Goal: Communication & Community: Participate in discussion

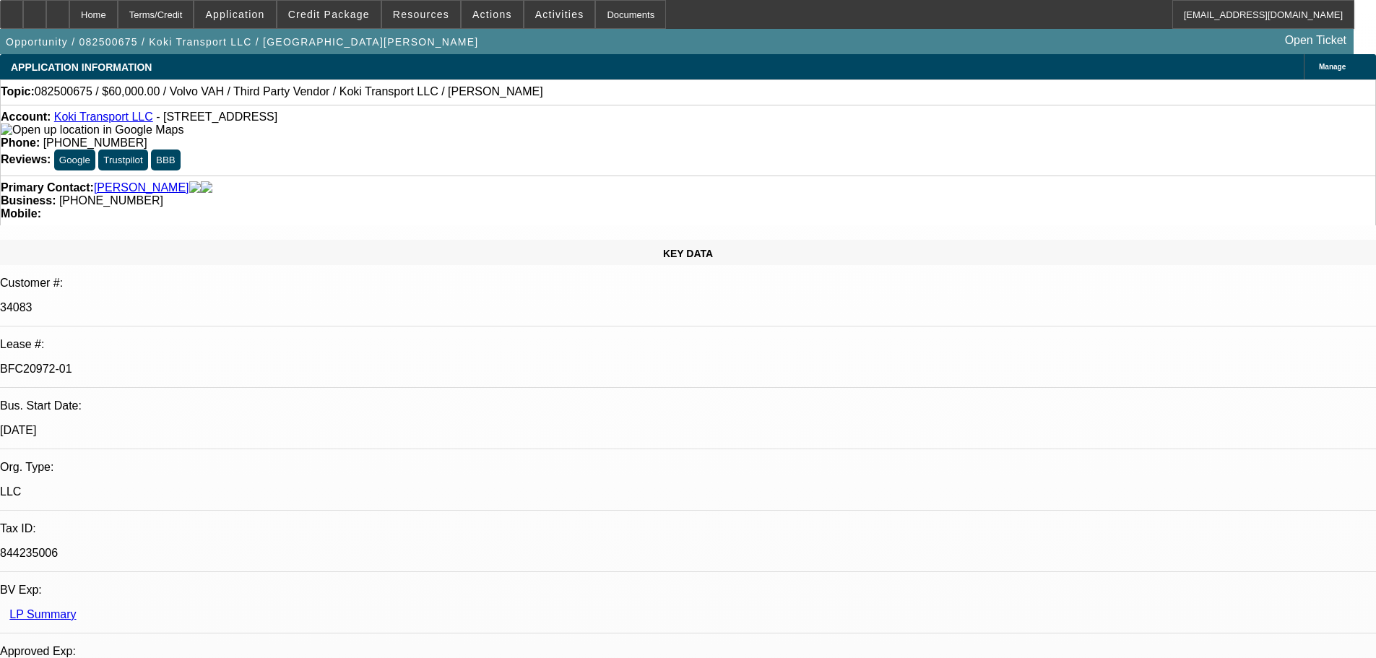
select select "0.2"
select select "2"
select select "0"
select select "2"
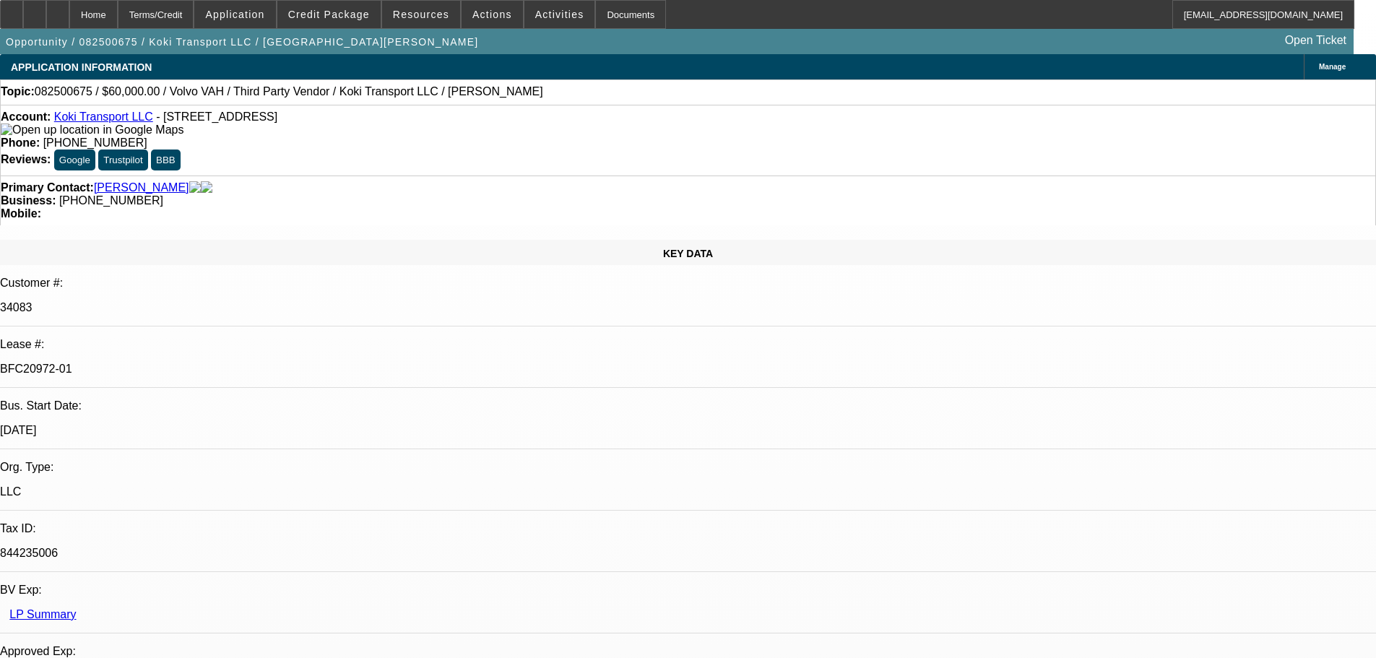
select select "0.1"
select select "0.2"
select select "2"
select select "0.1"
select select "0.15"
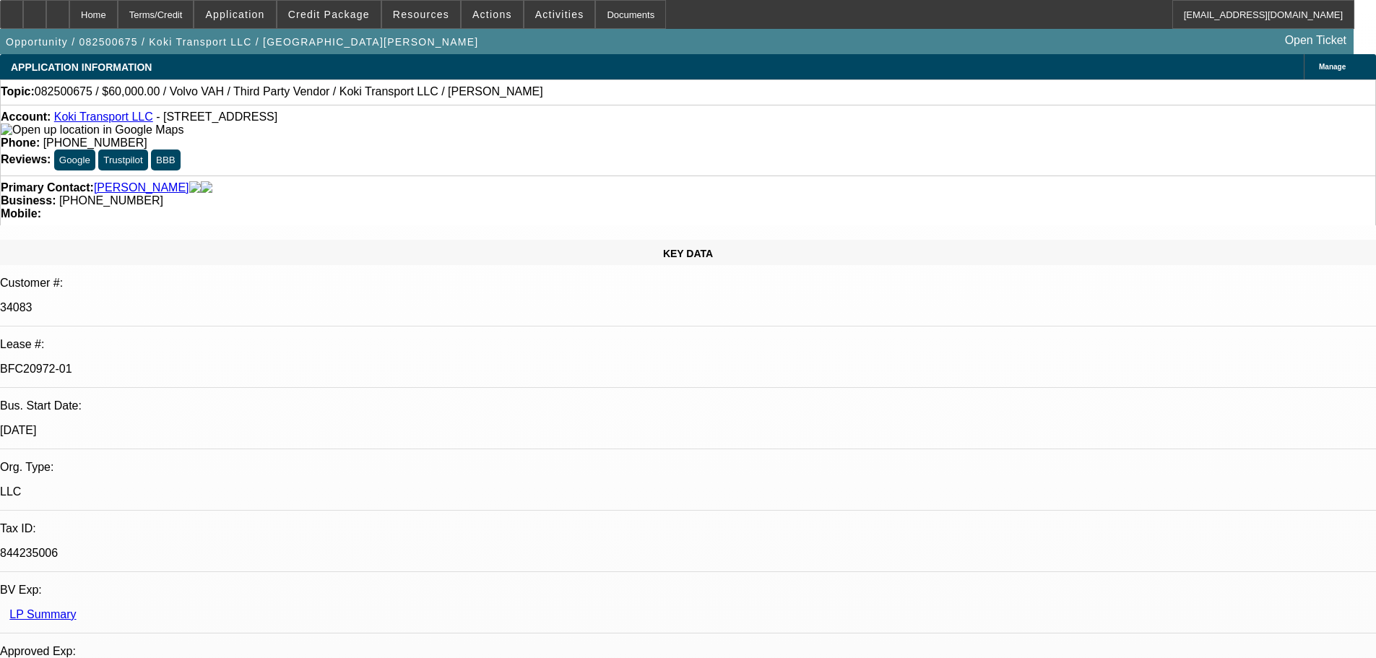
select select "2"
select select "0.1"
select select "1"
select select "2"
select select "6"
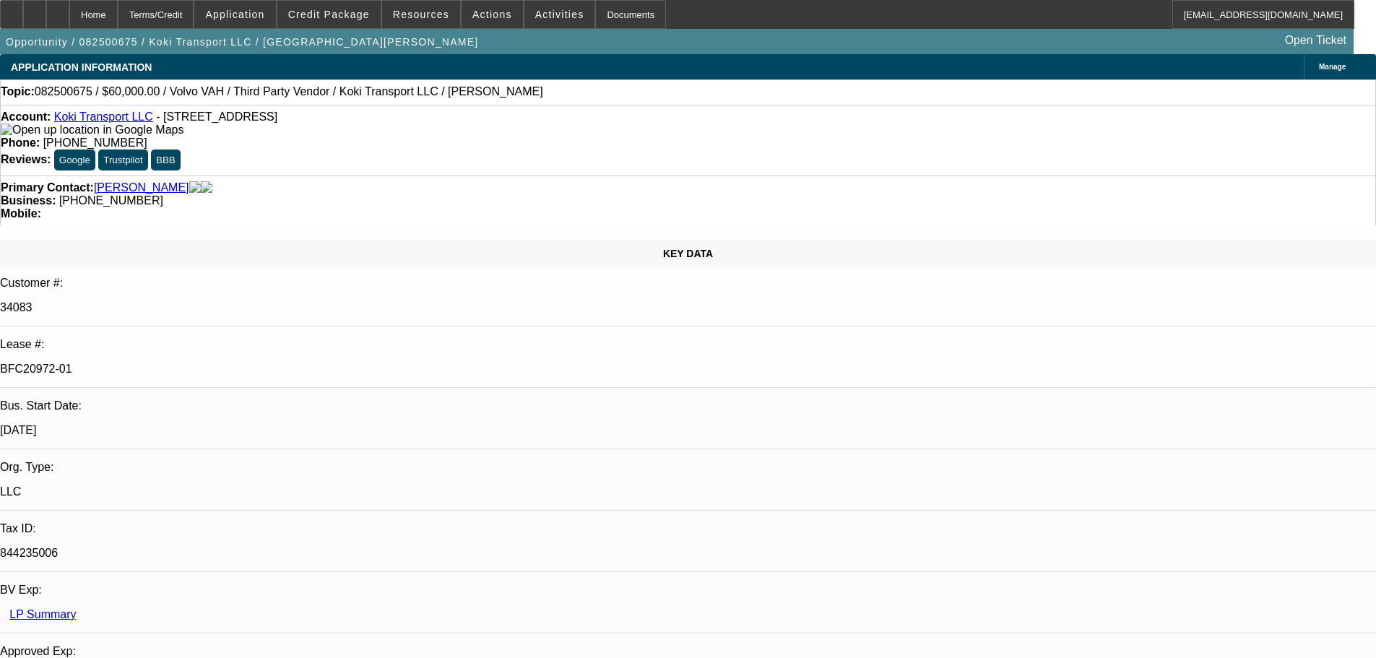
select select "1"
select select "2"
select select "4"
select select "1"
select select "2"
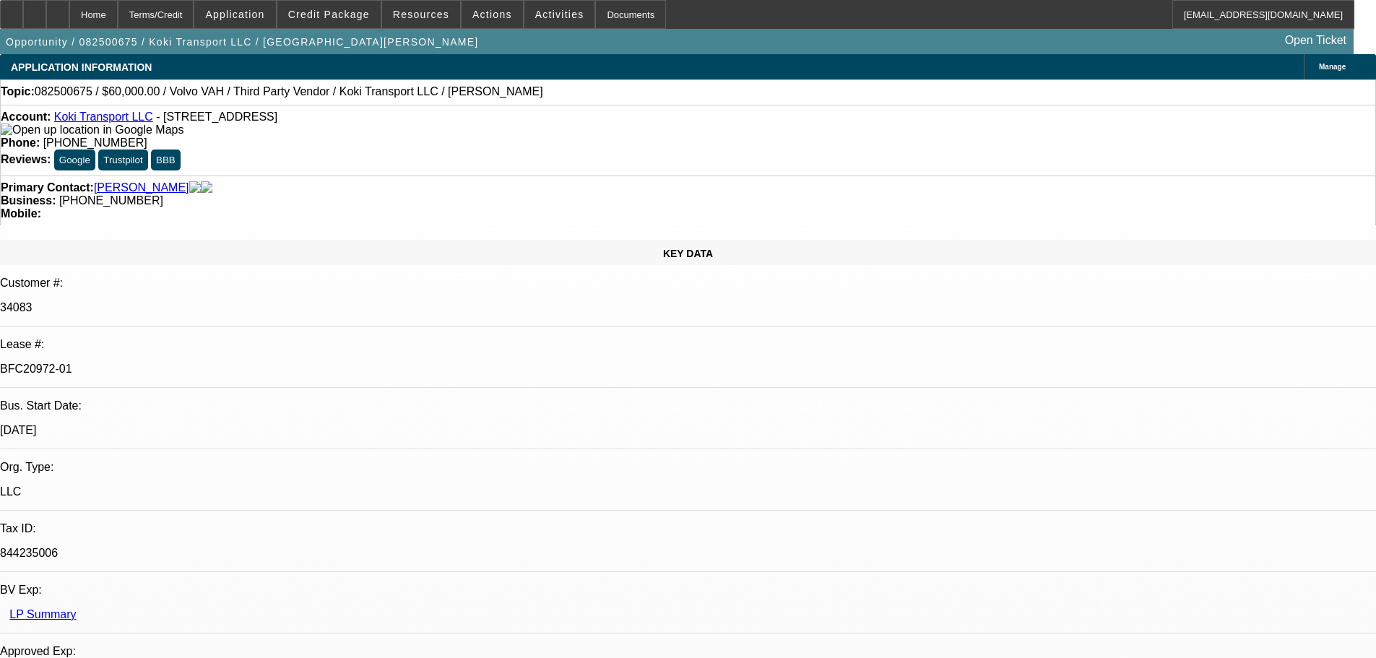
select select "4"
select select "1"
select select "2"
select select "4"
drag, startPoint x: 584, startPoint y: 157, endPoint x: 517, endPoint y: 159, distance: 66.5
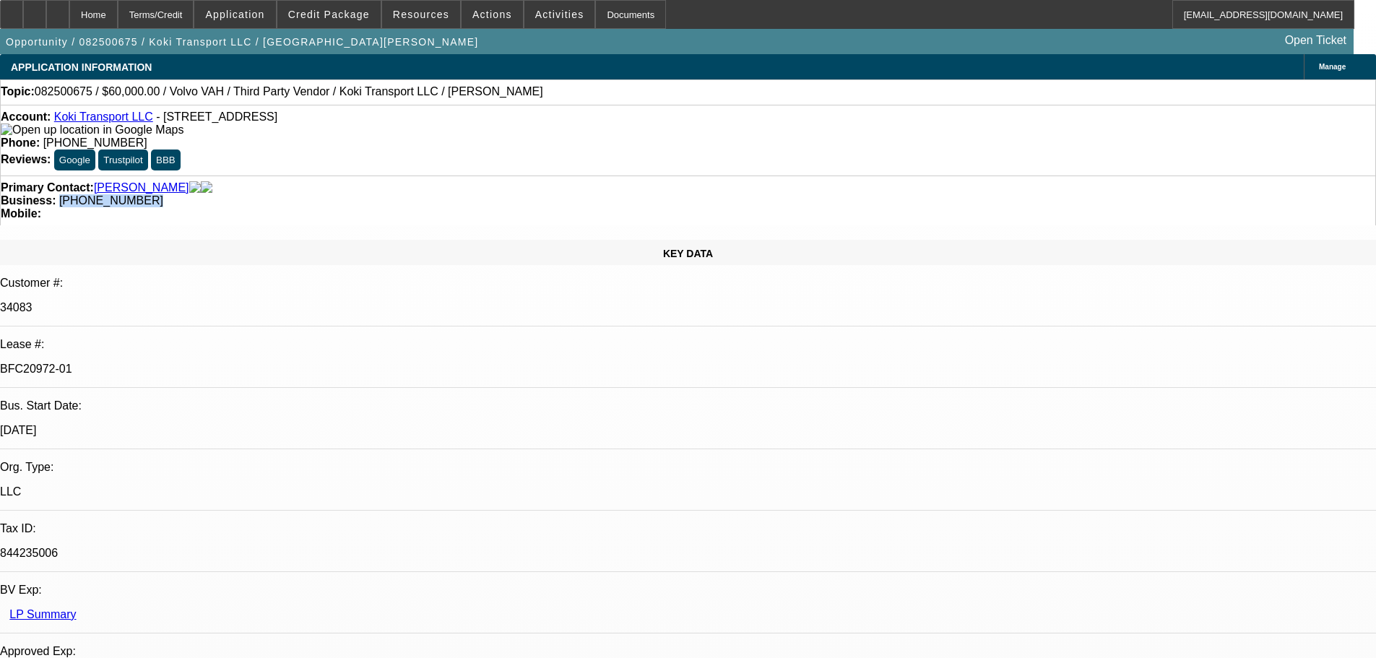
click at [517, 194] on div "Business: (908) 410-6456" at bounding box center [688, 200] width 1374 height 13
copy span "(908) 410-6456"
click at [430, 181] on div "Primary Contact: Ramirez, Ramon" at bounding box center [688, 187] width 1374 height 13
drag, startPoint x: 1131, startPoint y: 495, endPoint x: 932, endPoint y: 479, distance: 199.3
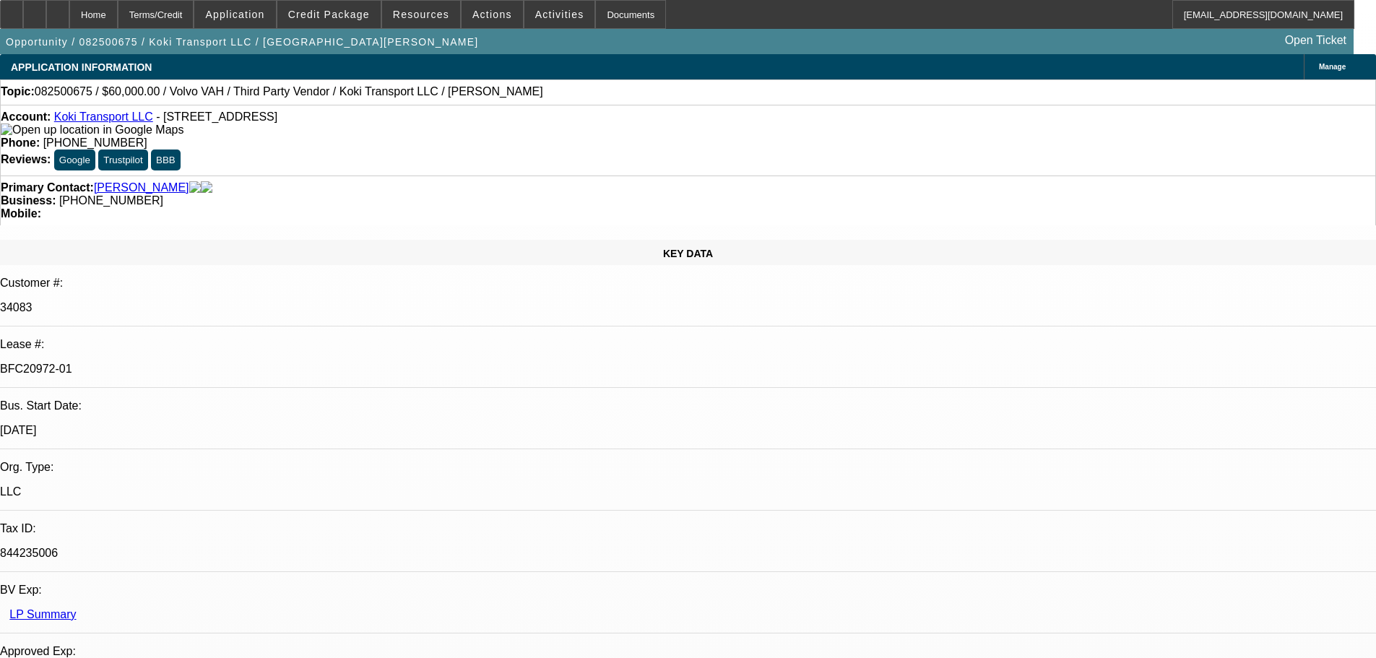
copy p "Hoping so, got off the phone with the seller earlier. Looks like he pulled out …"
drag, startPoint x: 787, startPoint y: 388, endPoint x: 779, endPoint y: 520, distance: 132.4
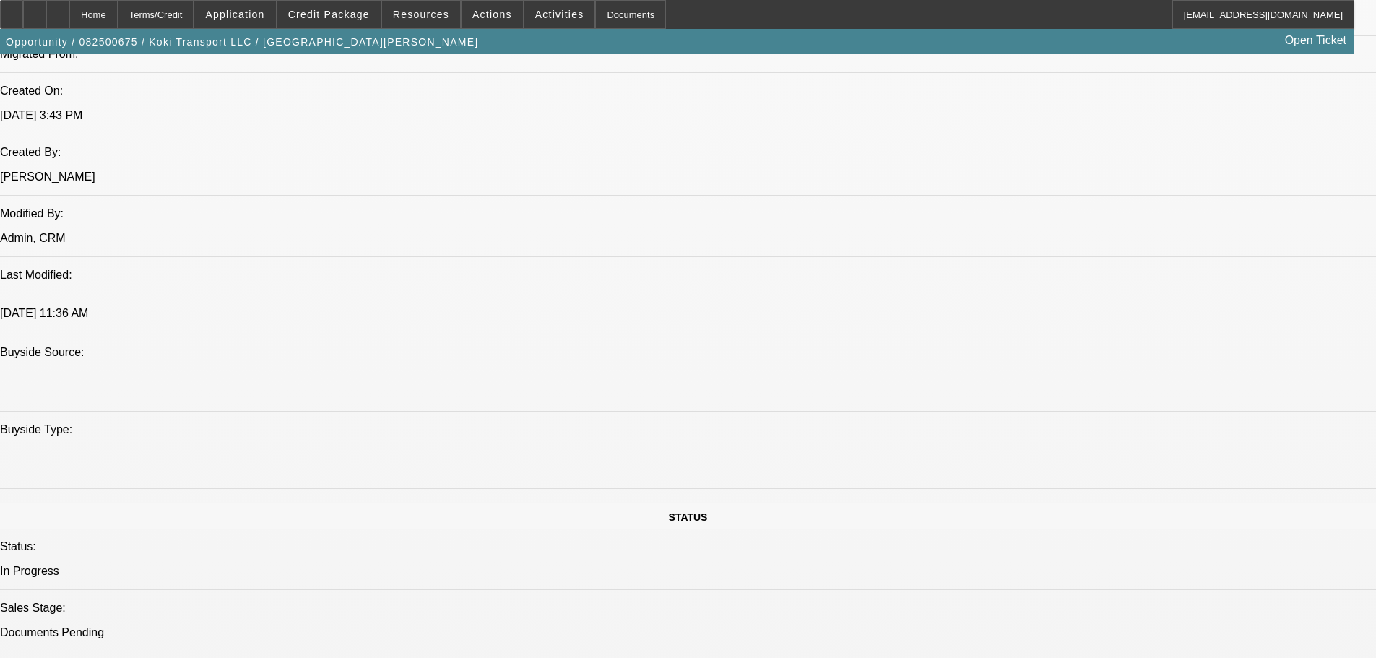
drag, startPoint x: 722, startPoint y: 321, endPoint x: 754, endPoint y: 450, distance: 132.6
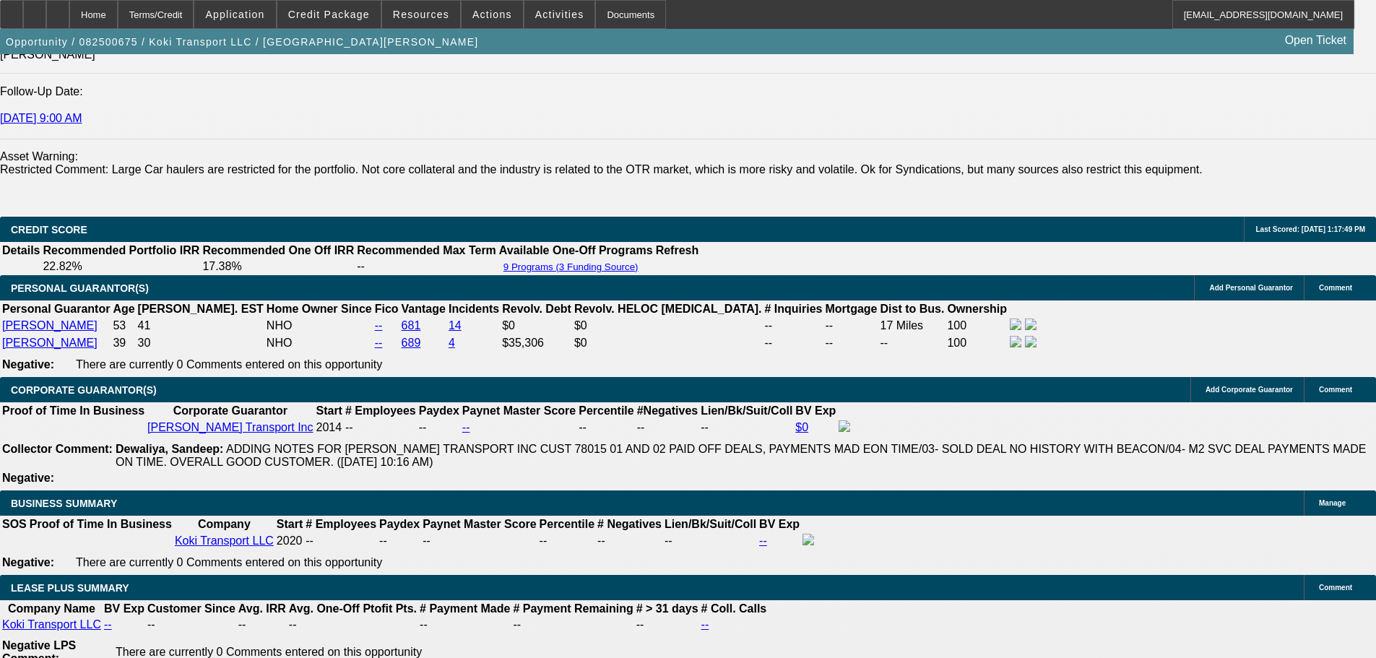
scroll to position [1895, 0]
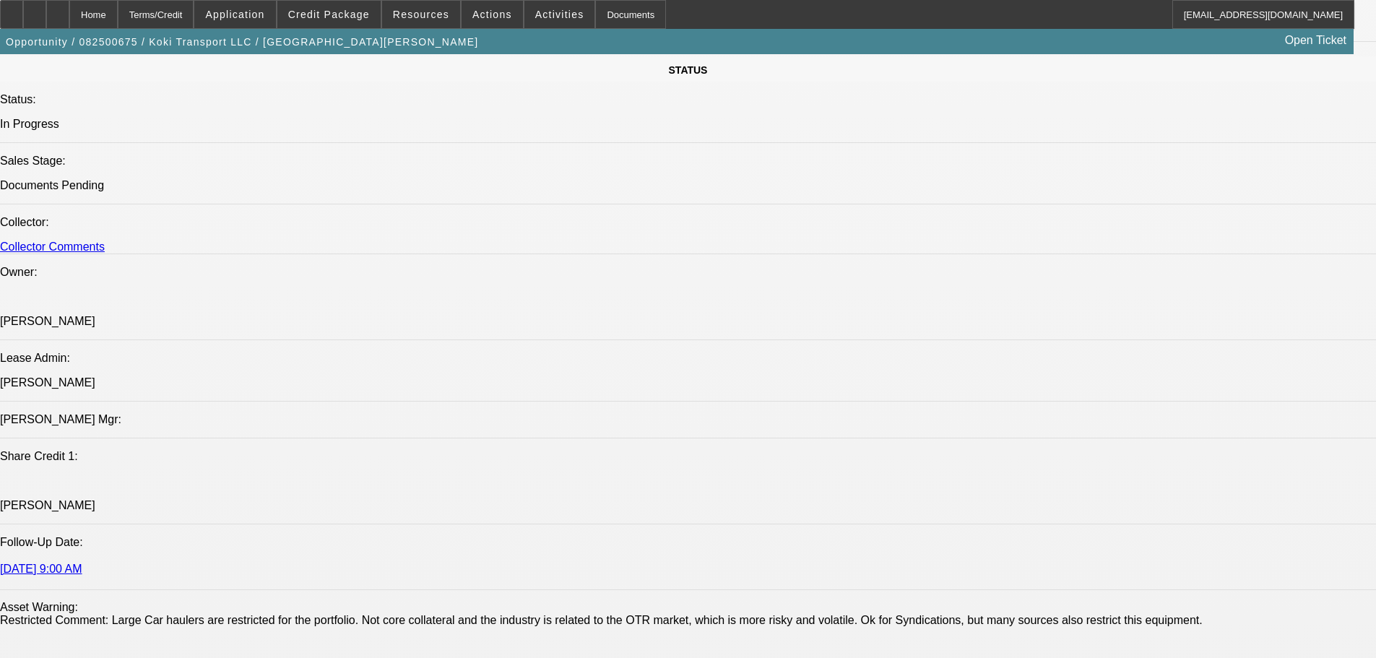
scroll to position [563, 0]
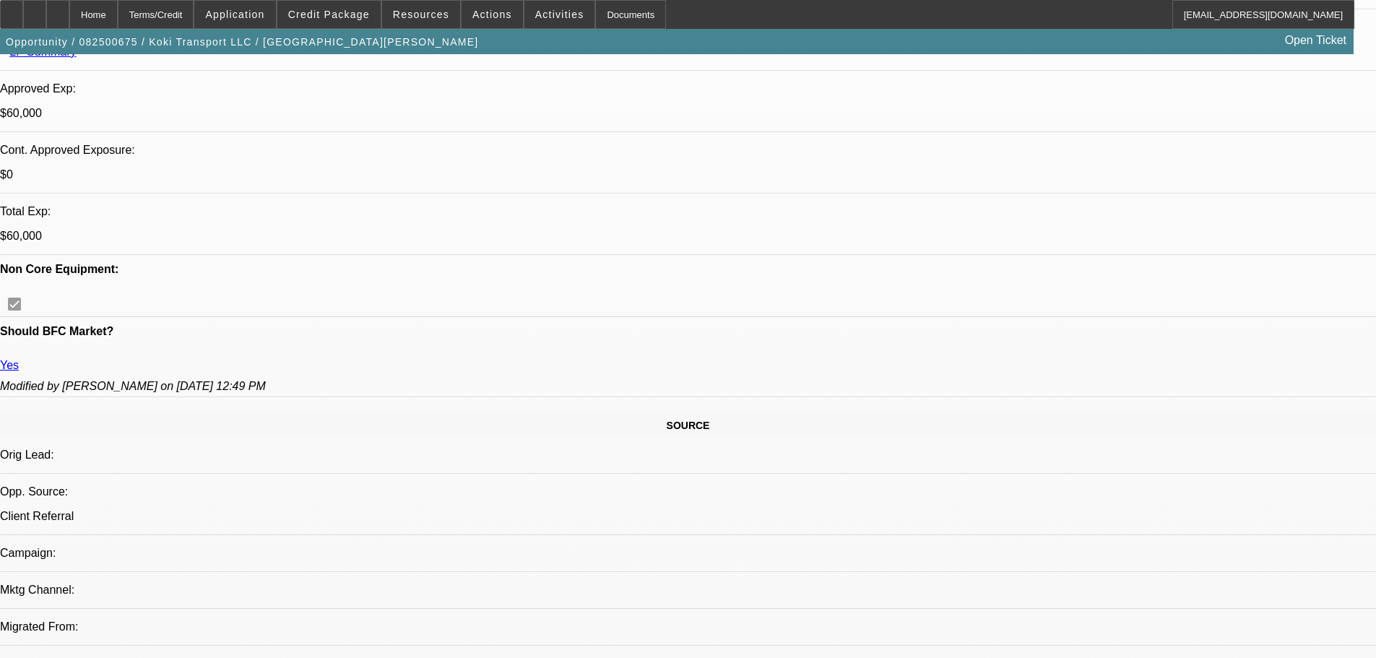
drag, startPoint x: 573, startPoint y: 66, endPoint x: 836, endPoint y: 270, distance: 332.6
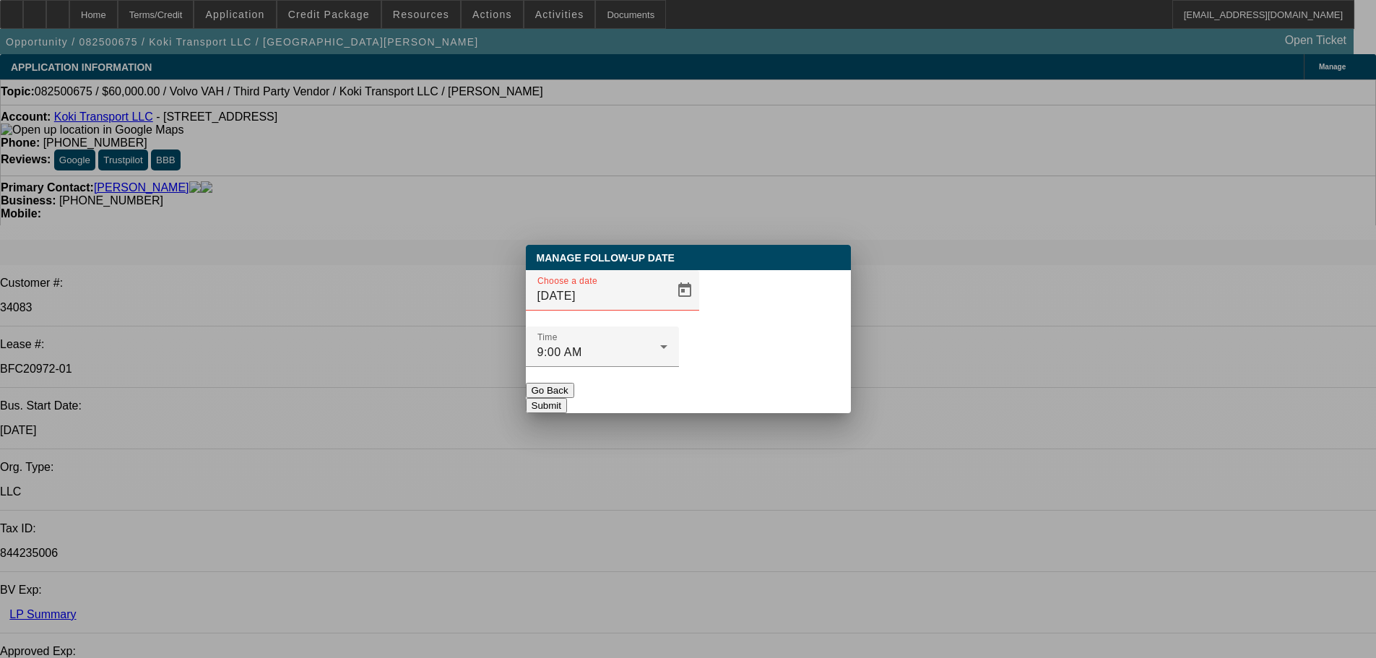
click at [688, 329] on div at bounding box center [688, 329] width 0 height 0
click at [667, 308] on span "Open calendar" at bounding box center [684, 290] width 35 height 35
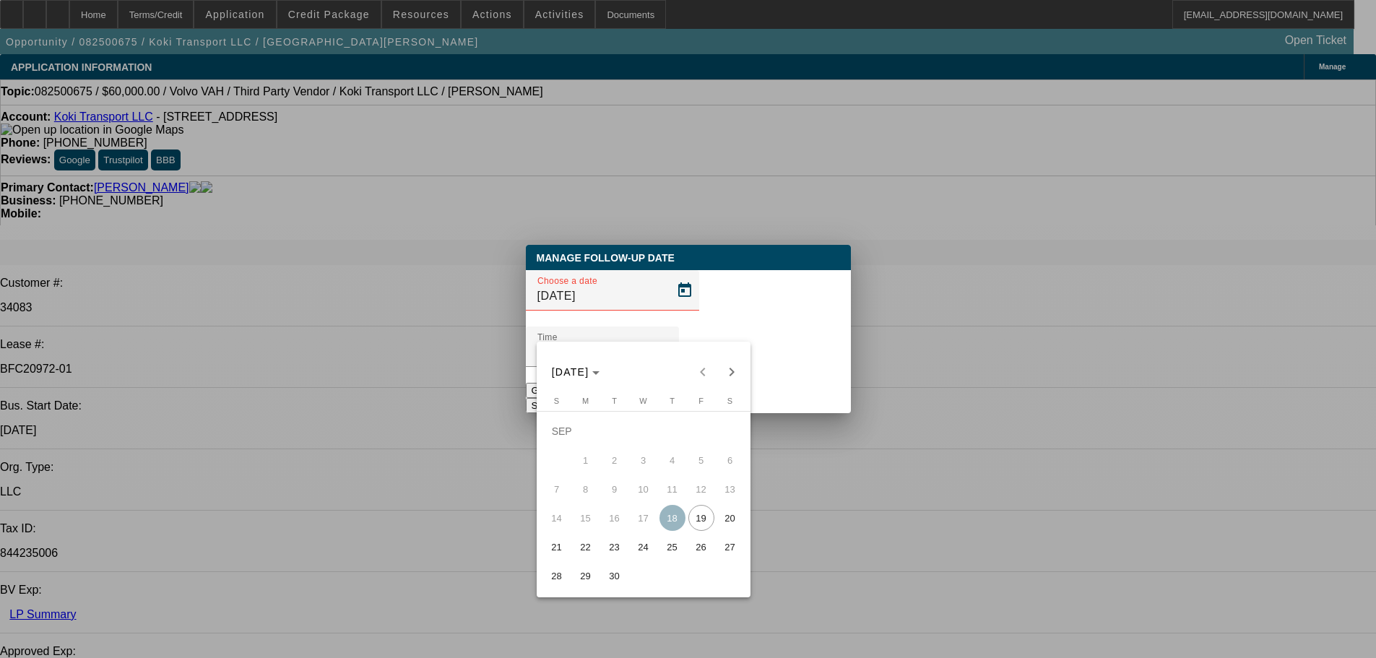
click at [594, 547] on span "22" at bounding box center [586, 547] width 26 height 26
type input "9/22/2025"
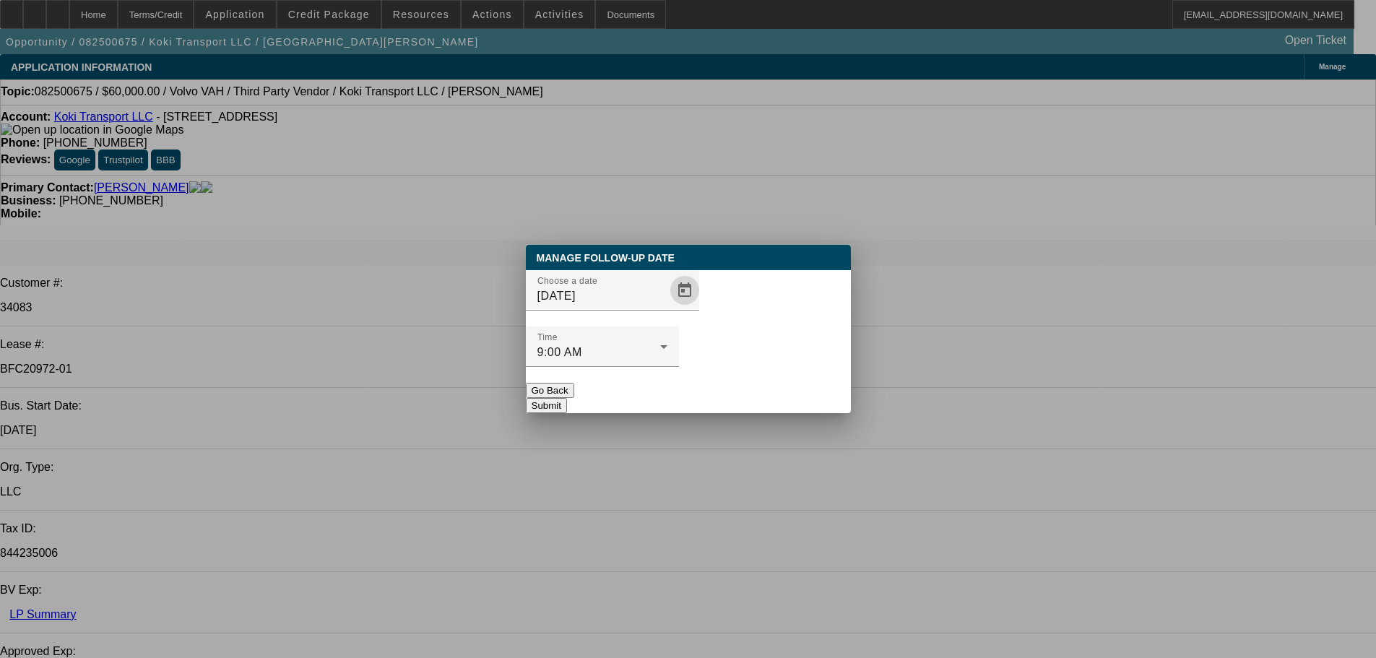
click at [567, 398] on button "Submit" at bounding box center [546, 405] width 41 height 15
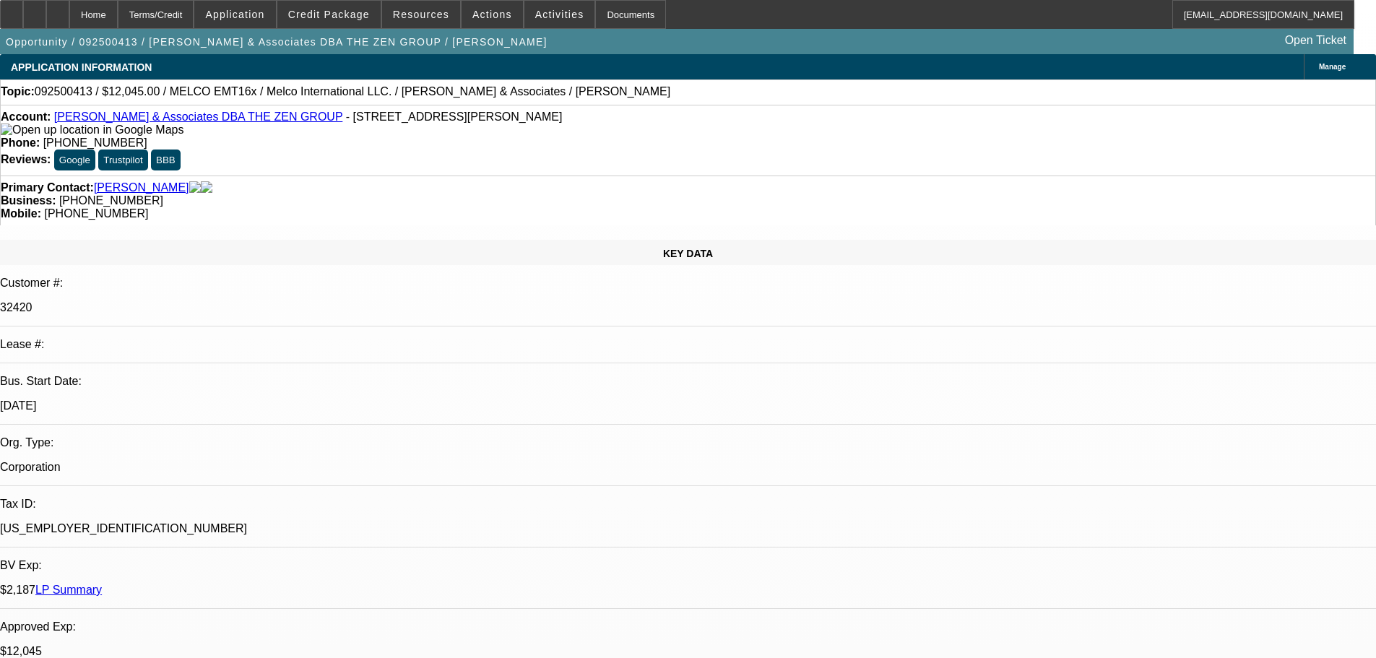
select select "0"
select select "2"
select select "0.1"
select select "4"
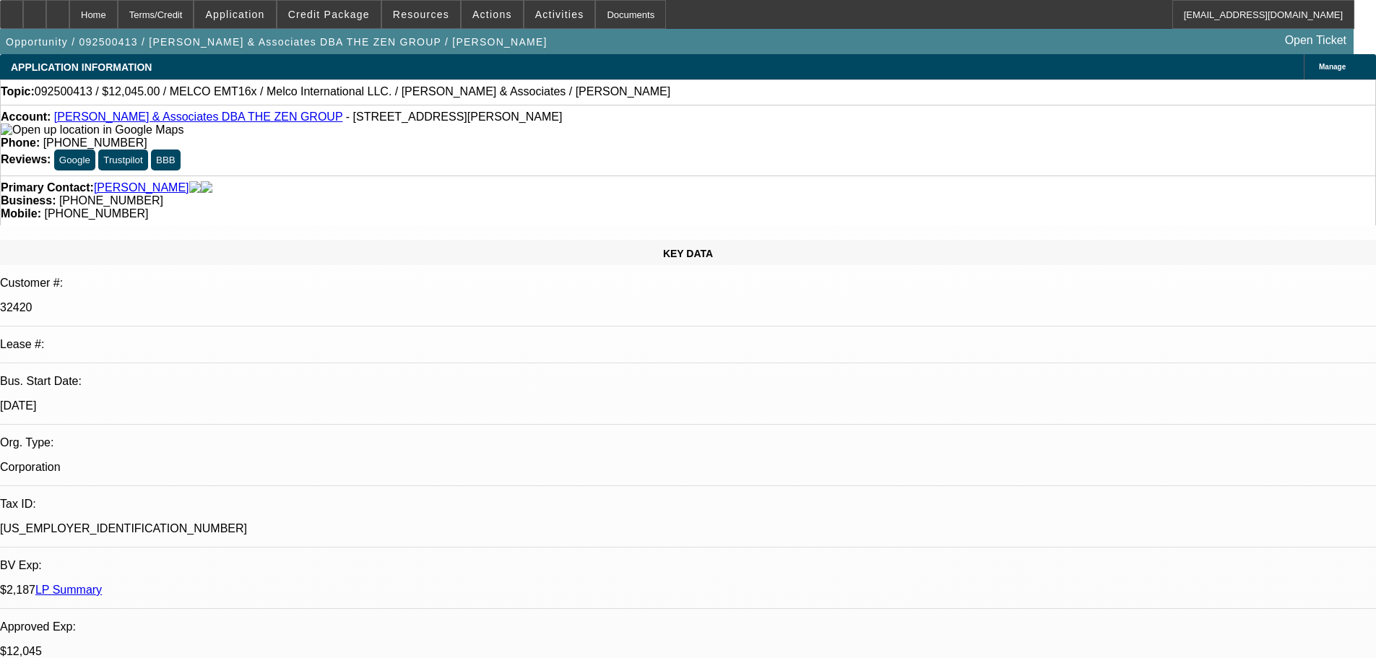
scroll to position [1926, 0]
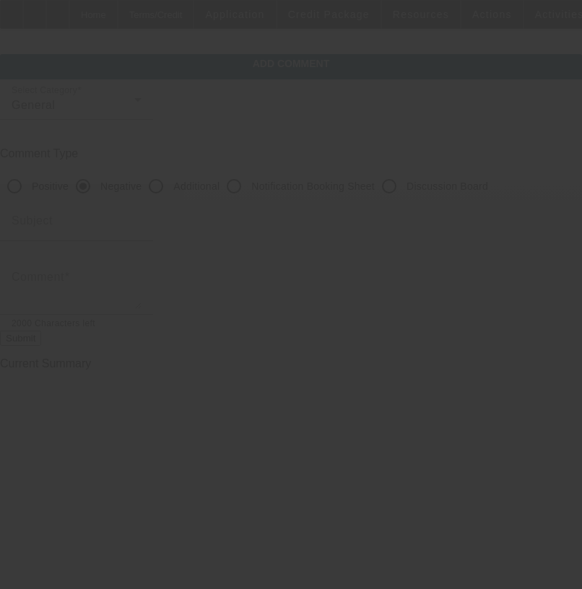
click at [412, 189] on div at bounding box center [291, 294] width 582 height 589
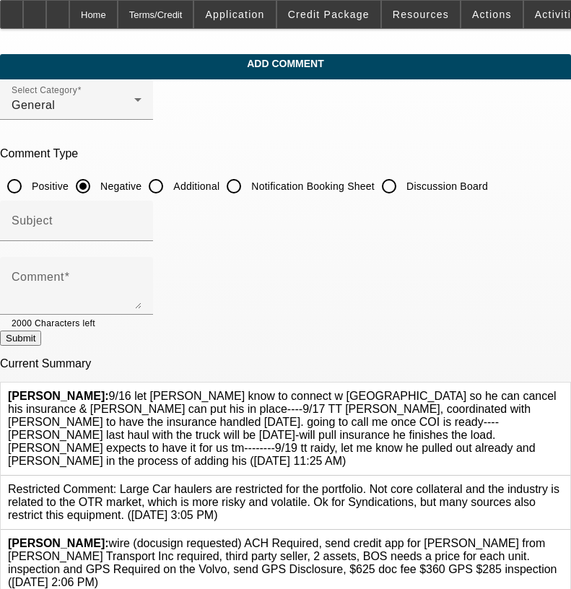
click at [404, 179] on input "Discussion Board" at bounding box center [389, 186] width 29 height 29
radio input "true"
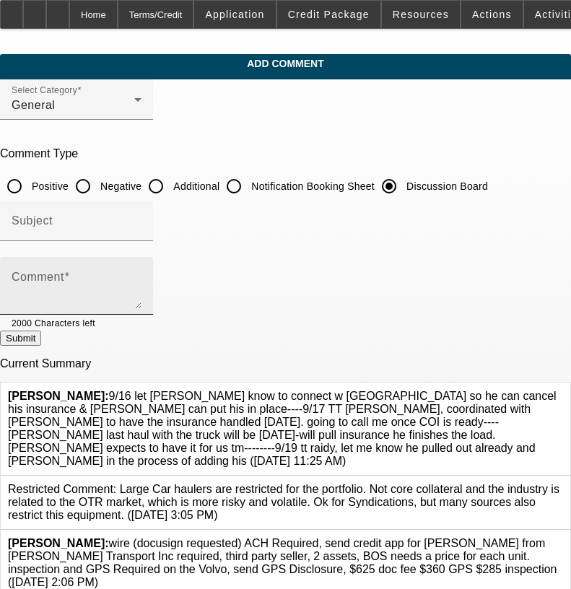
click at [142, 286] on textarea "Comment" at bounding box center [77, 291] width 130 height 35
paste textarea "Hoping so, got off the phone with the seller earlier. Looks like he pulled out …"
type textarea "Hoping so, got off the phone with the seller earlier. Looks like he pulled out …"
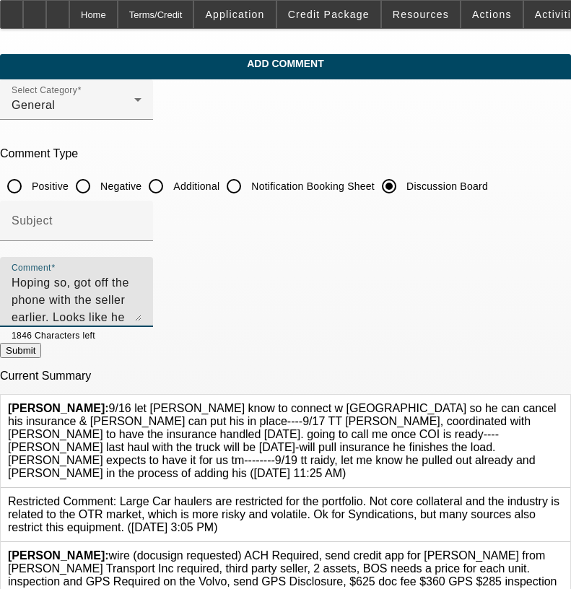
drag, startPoint x: 529, startPoint y: 303, endPoint x: 513, endPoint y: 298, distance: 17.2
click at [142, 298] on textarea "Hoping so, got off the phone with the seller earlier. Looks like he pulled out …" at bounding box center [77, 297] width 130 height 47
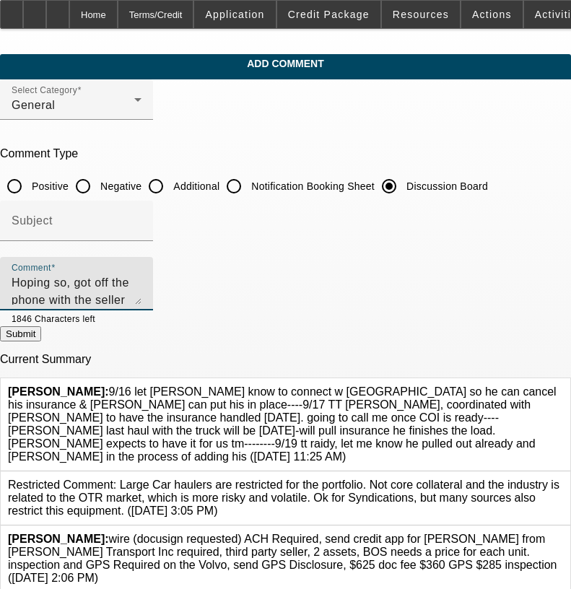
drag, startPoint x: 207, startPoint y: 295, endPoint x: 30, endPoint y: 272, distance: 178.4
click at [30, 272] on div "Comment Hoping so, got off the phone with the seller earlier. Looks like he pul…" at bounding box center [76, 283] width 153 height 53
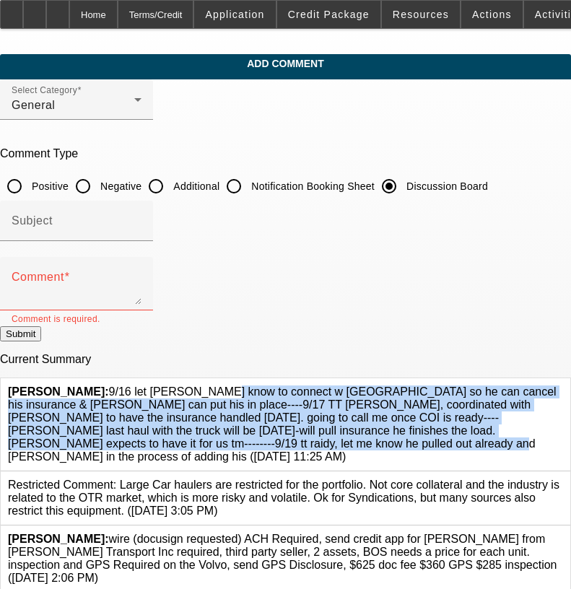
drag, startPoint x: 157, startPoint y: 438, endPoint x: 108, endPoint y: 381, distance: 75.2
click at [108, 386] on span "Flores, Brian: 9/16 let ramon know to connect w Raidy so he can cancel his insu…" at bounding box center [282, 424] width 549 height 77
copy span "9/16 let ramon know to connect w Raidy so he can cancel his insurance & Ramon c…"
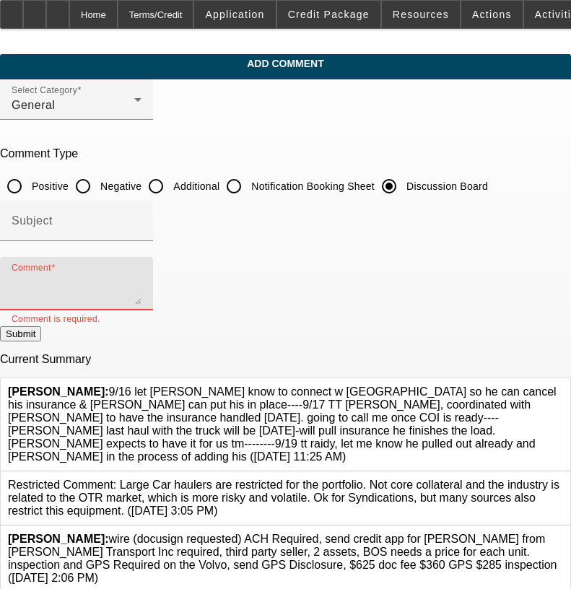
click at [142, 276] on textarea "Comment" at bounding box center [77, 289] width 130 height 30
paste textarea "9/16 let ramon know to connect w Raidy so he can cancel his insurance & Ramon c…"
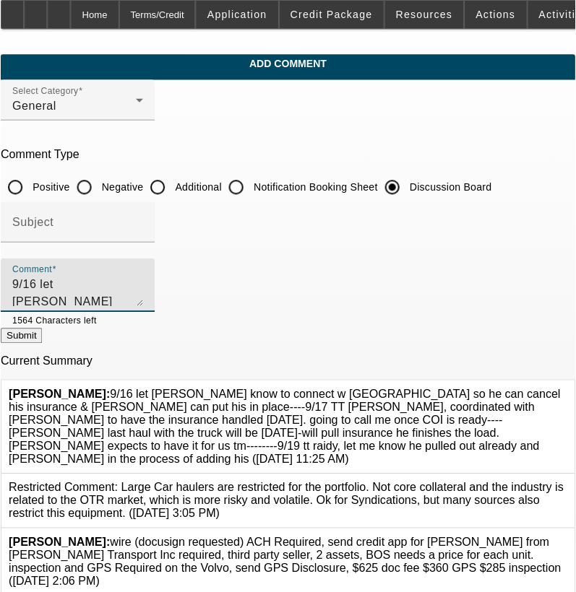
scroll to position [35, 0]
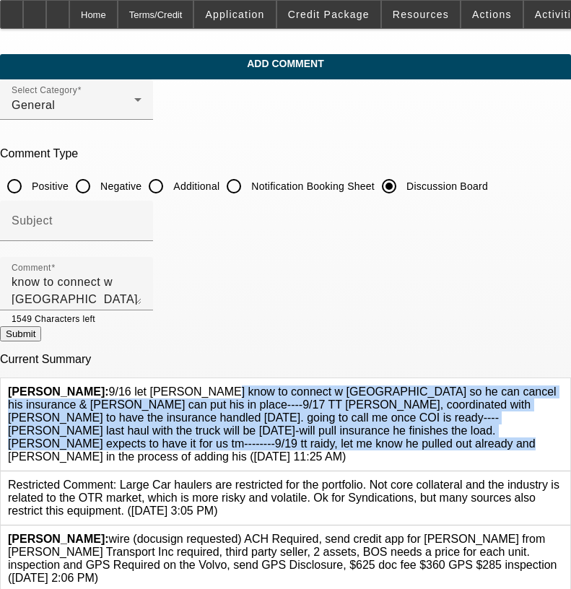
drag, startPoint x: 163, startPoint y: 436, endPoint x: 108, endPoint y: 380, distance: 78.7
click at [108, 386] on span "Flores, Brian: 9/16 let ramon know to connect w Raidy so he can cancel his insu…" at bounding box center [282, 424] width 549 height 77
click at [111, 386] on span "Flores, Brian: 9/16 let ramon know to connect w Raidy so he can cancel his insu…" at bounding box center [282, 424] width 549 height 77
drag, startPoint x: 110, startPoint y: 381, endPoint x: 160, endPoint y: 434, distance: 73.1
click at [160, 434] on span "Flores, Brian: 9/16 let ramon know to connect w Raidy so he can cancel his insu…" at bounding box center [282, 424] width 549 height 77
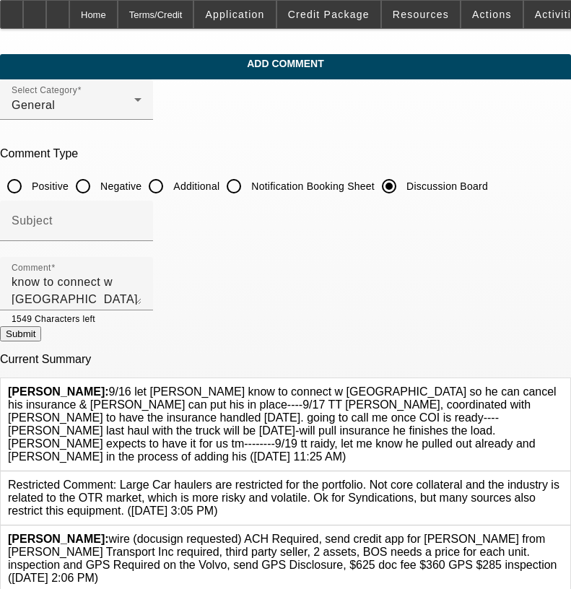
click at [161, 441] on div "Flores, Brian: 9/16 let ramon know to connect w Raidy so he can cancel his insu…" at bounding box center [286, 424] width 570 height 93
click at [157, 438] on span "Flores, Brian: 9/16 let ramon know to connect w Raidy so he can cancel his insu…" at bounding box center [282, 424] width 549 height 77
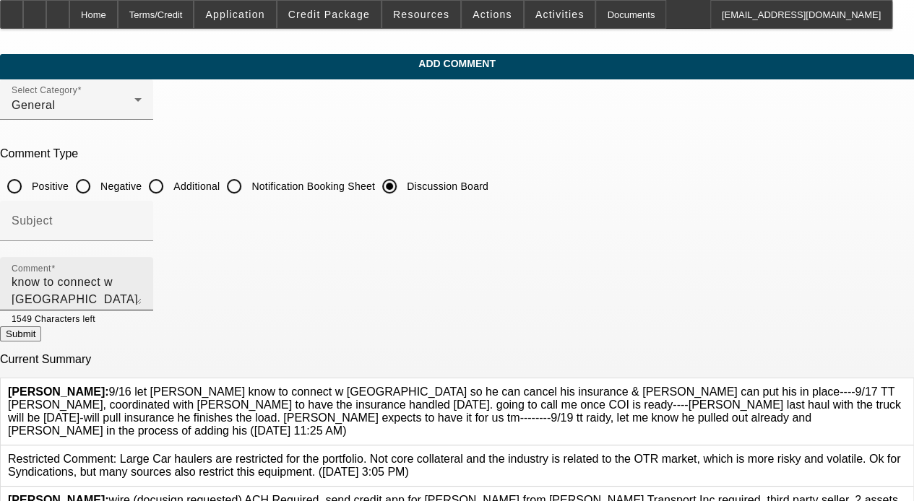
click at [142, 292] on textarea "9/16 let ramon know to connect w Raidy so he can cancel his insurance & Ramon c…" at bounding box center [77, 289] width 130 height 30
type textarea "9/16 let ramon know to connect w Raidy so he can cancel his insurance & Ramon c…"
click at [581, 386] on div at bounding box center [906, 412] width 0 height 52
click at [581, 386] on icon at bounding box center [906, 386] width 0 height 0
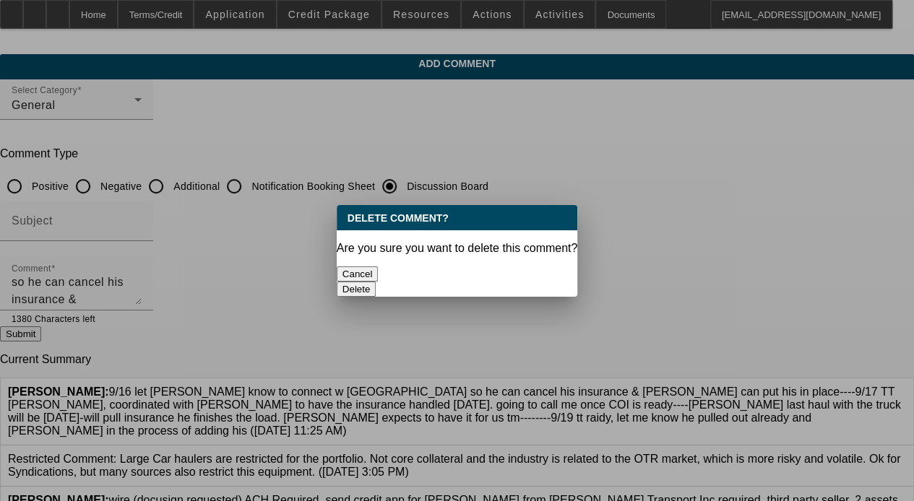
click at [528, 282] on div "Delete" at bounding box center [457, 289] width 241 height 15
click at [376, 282] on button "Delete" at bounding box center [357, 289] width 40 height 15
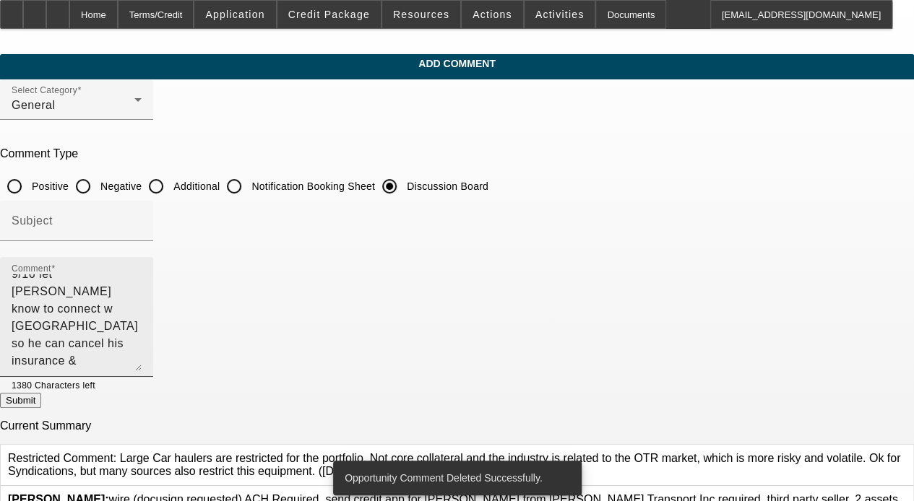
scroll to position [0, 0]
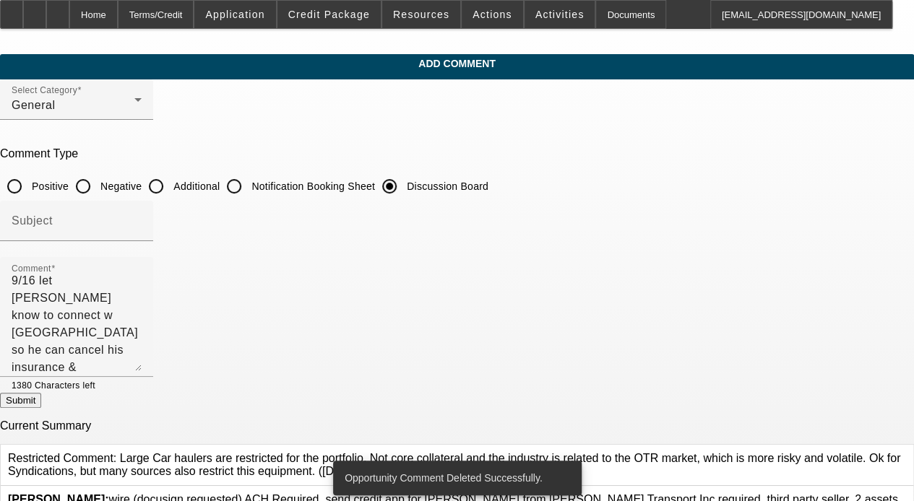
drag, startPoint x: 711, startPoint y: 296, endPoint x: 706, endPoint y: 394, distance: 98.4
click at [142, 371] on textarea "9/16 let ramon know to connect w Raidy so he can cancel his insurance & Ramon c…" at bounding box center [77, 322] width 130 height 97
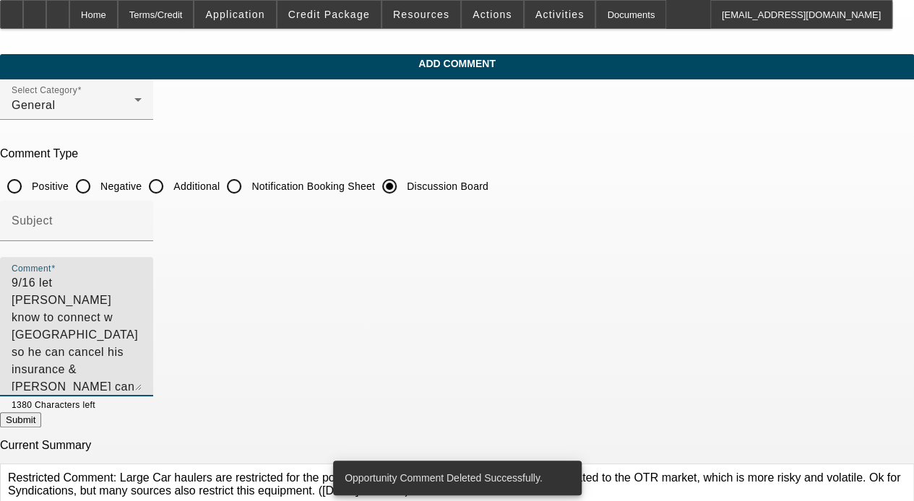
click at [41, 419] on button "Submit" at bounding box center [20, 419] width 41 height 15
radio input "true"
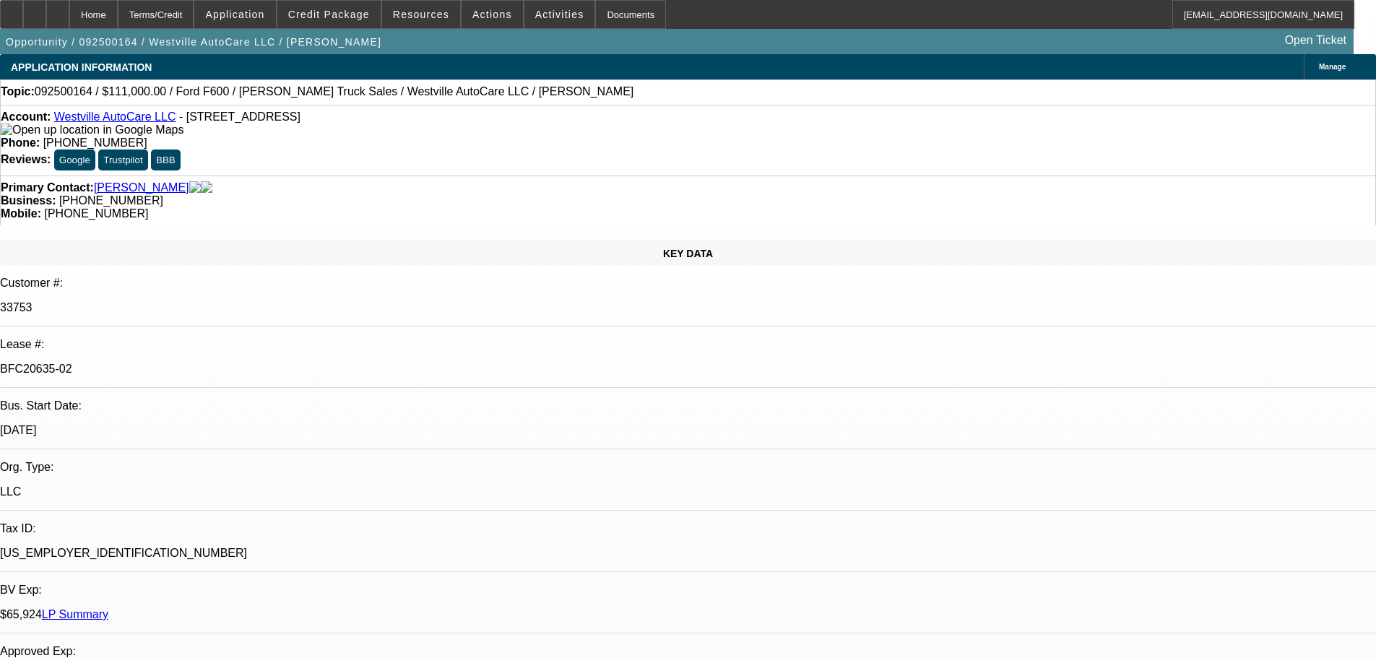
select select "0"
select select "2"
select select "0"
select select "6"
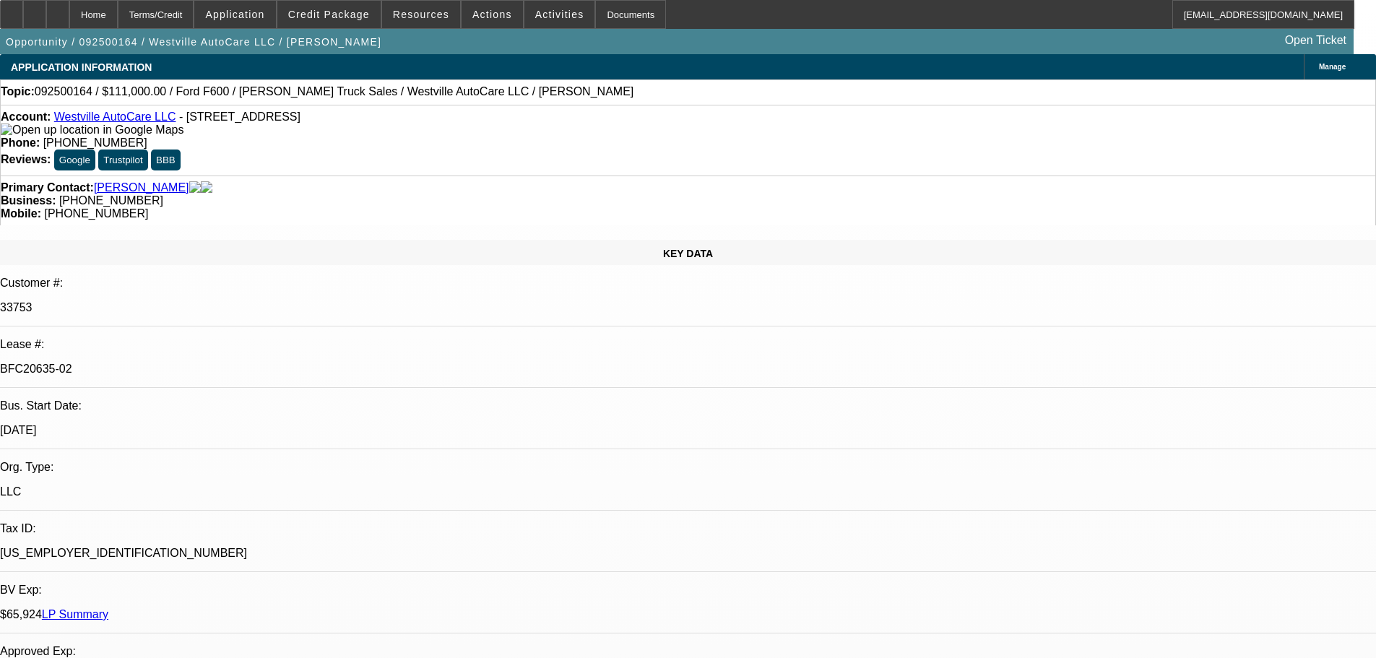
select select "0"
select select "2"
select select "0"
select select "6"
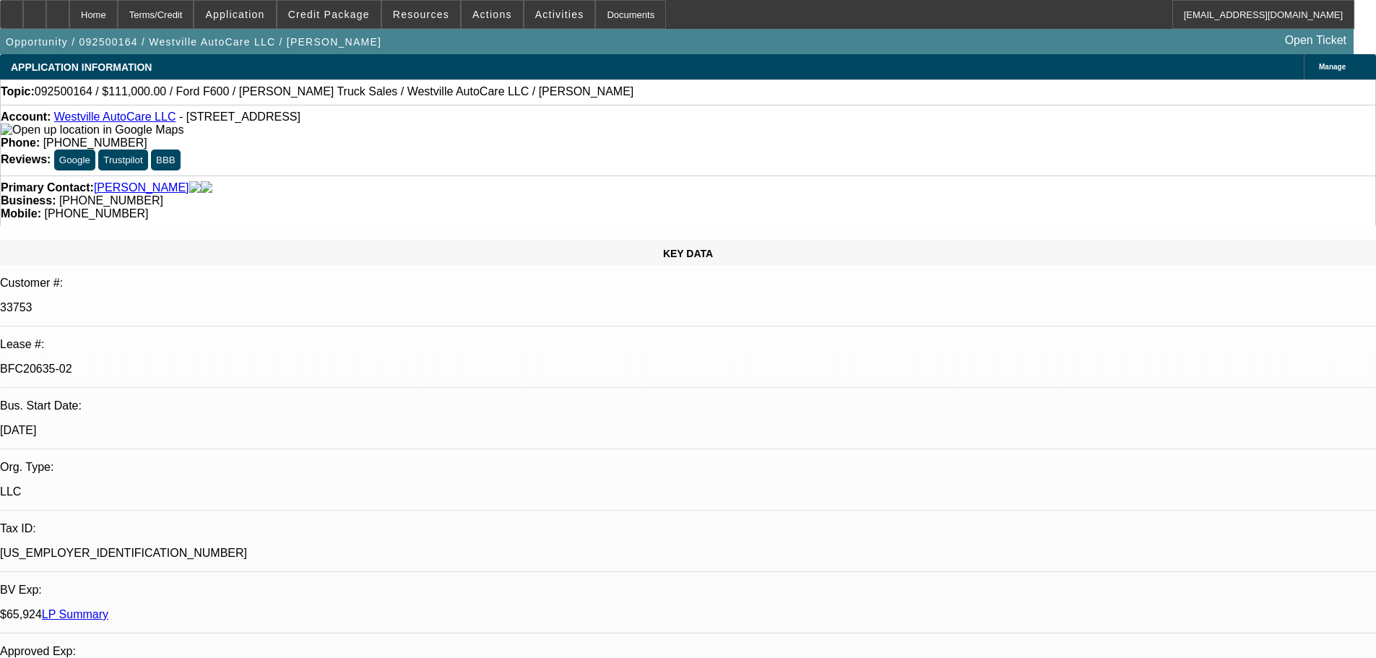
select select "0"
select select "2"
select select "0"
select select "6"
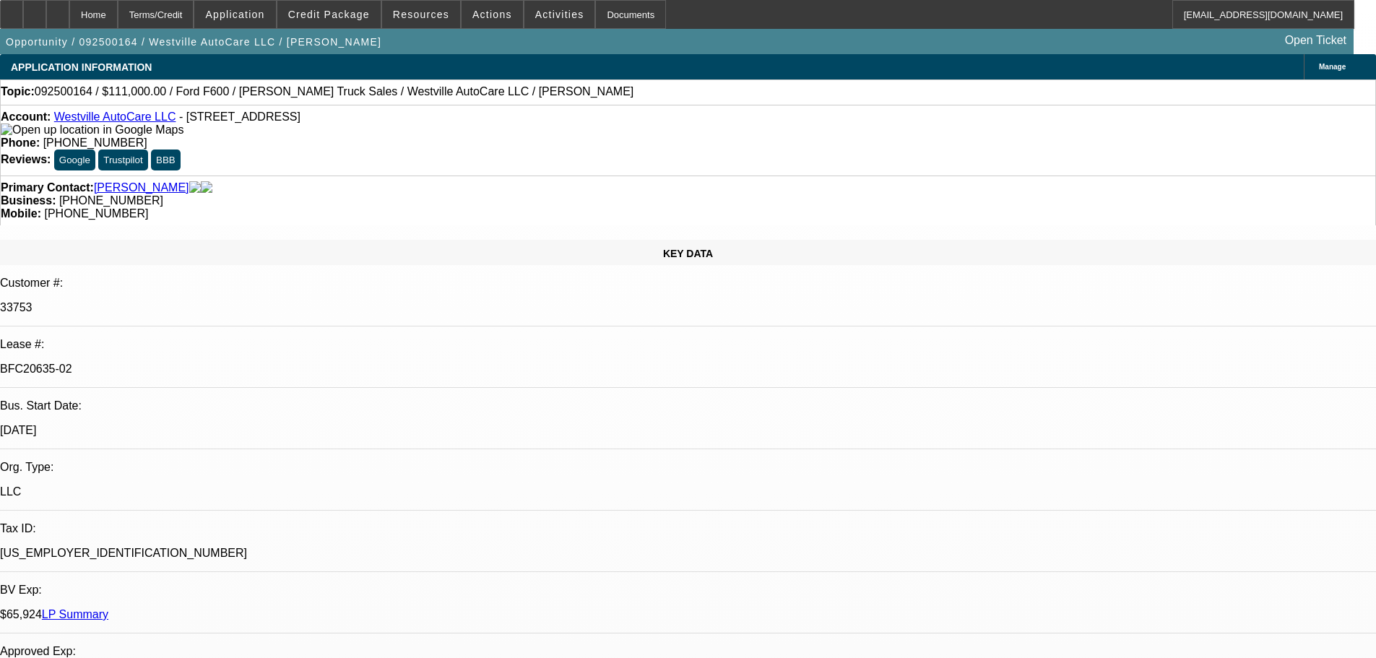
select select "0"
select select "2"
select select "0"
select select "6"
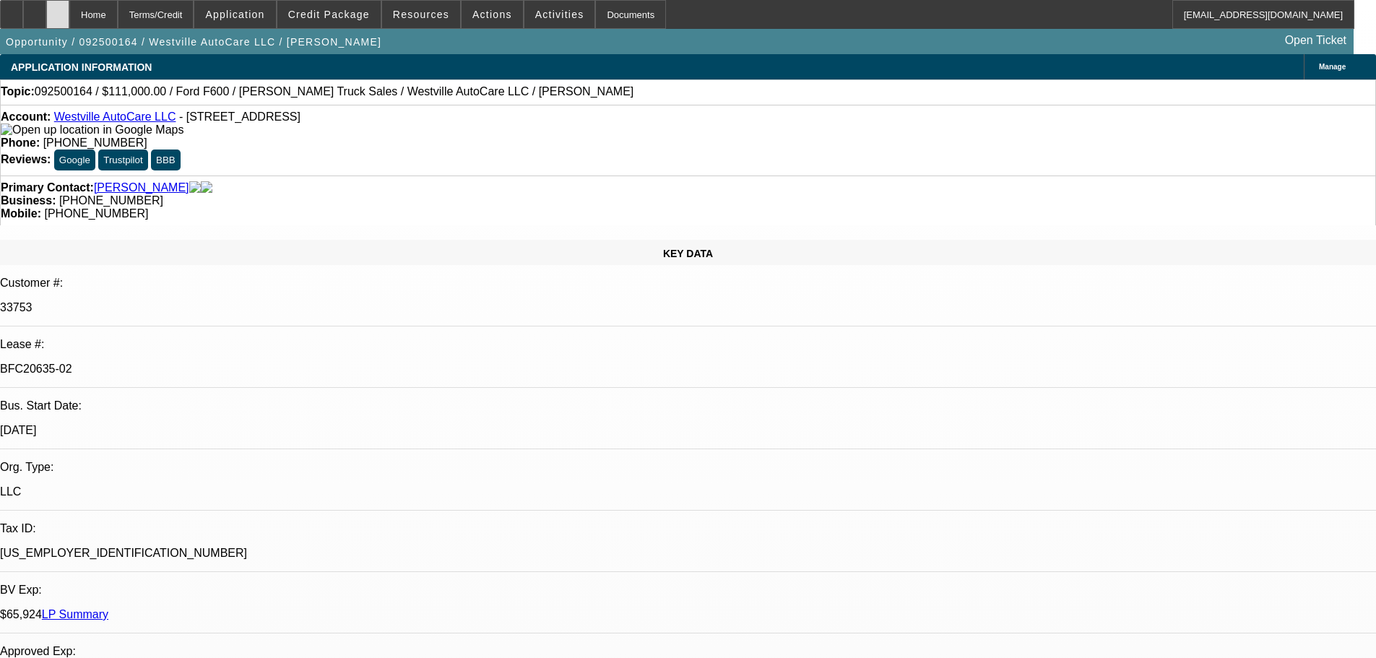
click at [69, 14] on div at bounding box center [57, 14] width 23 height 29
select select "0"
select select "2"
select select "0"
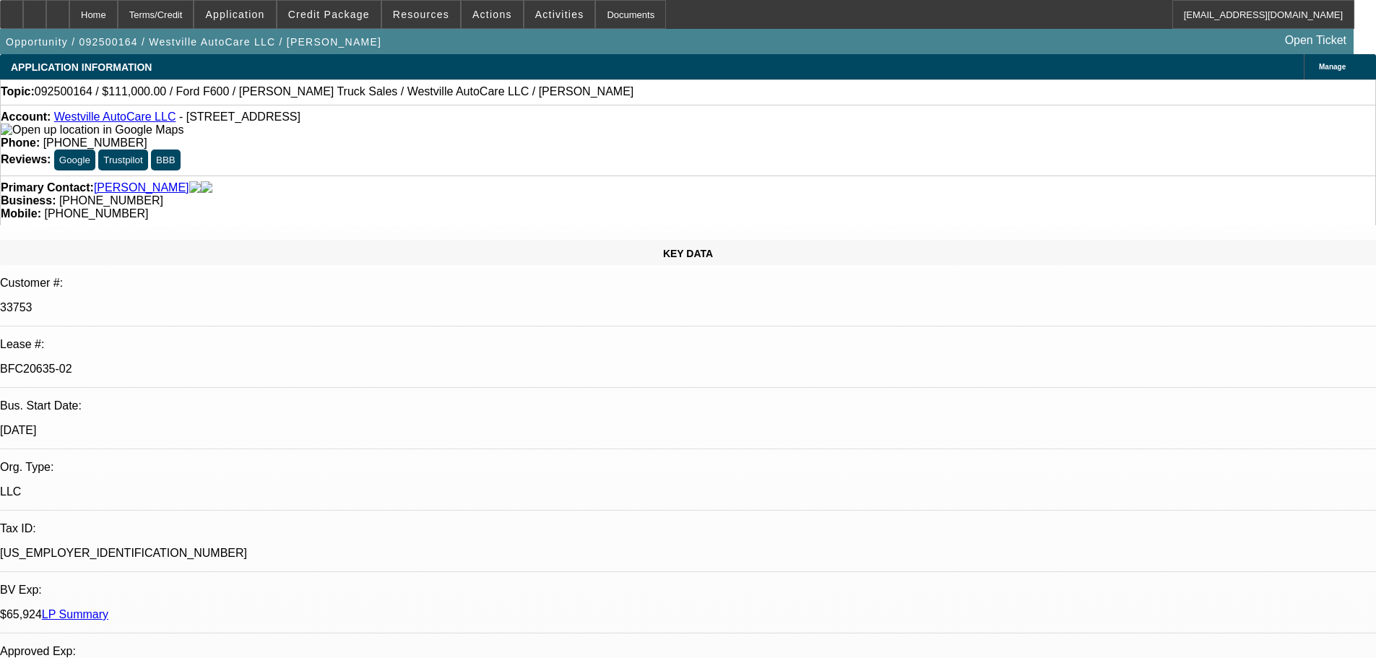
select select "6"
select select "0"
select select "2"
select select "0"
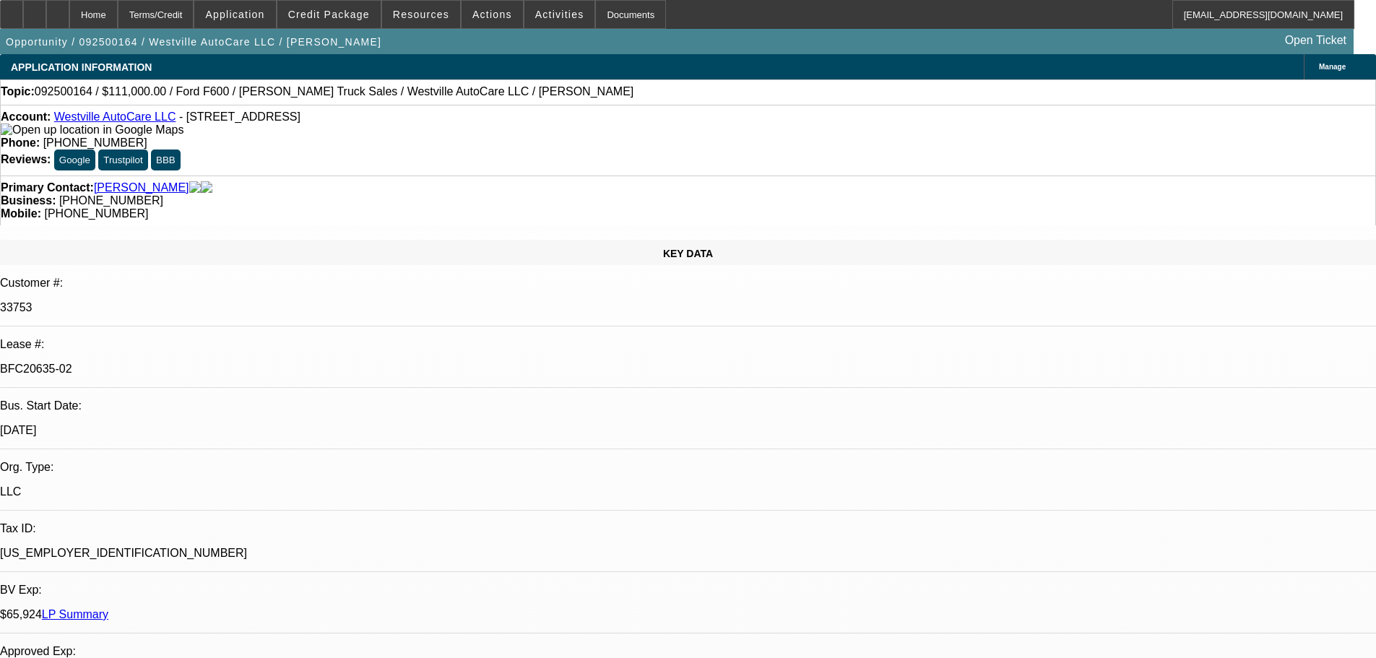
select select "6"
select select "0"
select select "2"
select select "0"
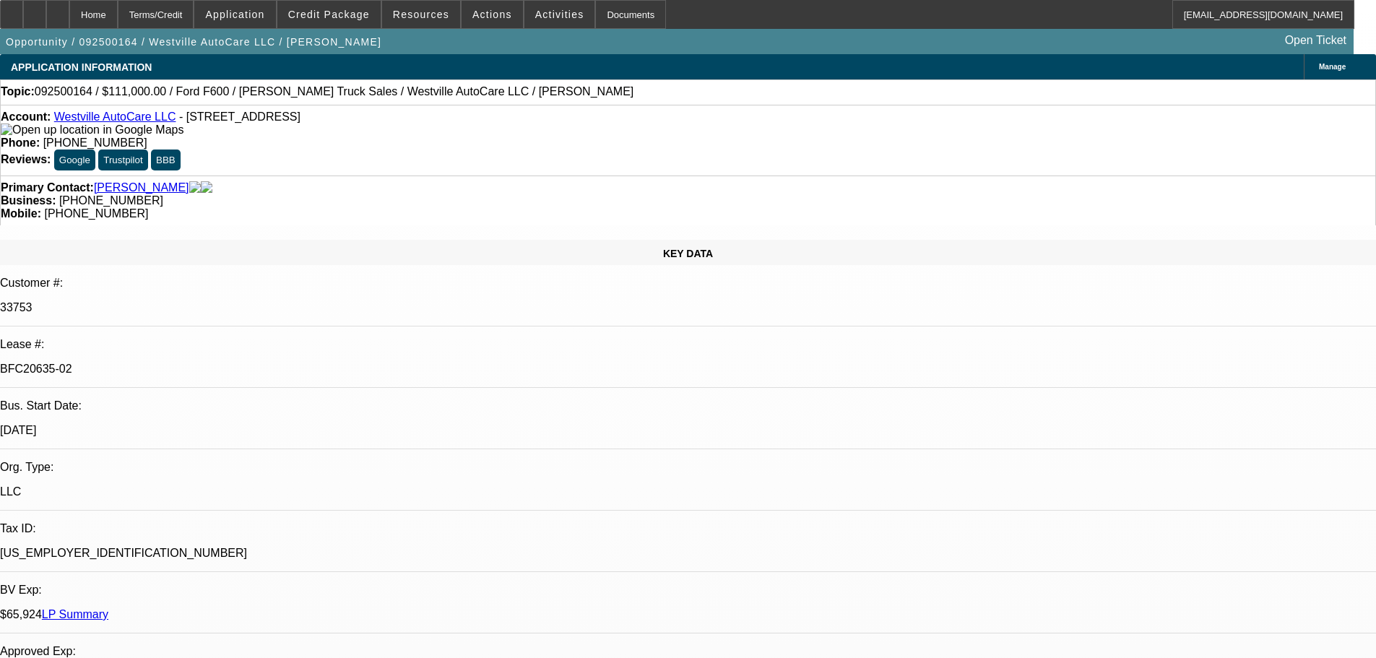
select select "6"
select select "0"
select select "2"
select select "0"
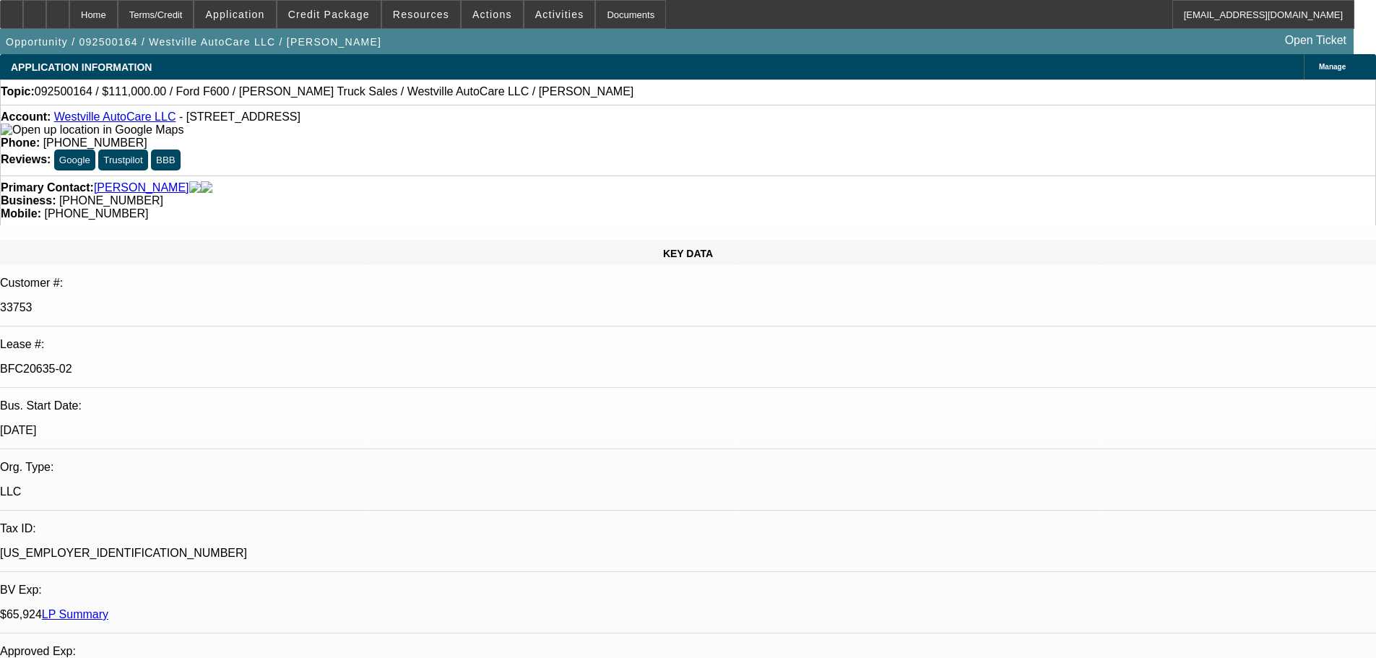
select select "6"
